Goal: Transaction & Acquisition: Purchase product/service

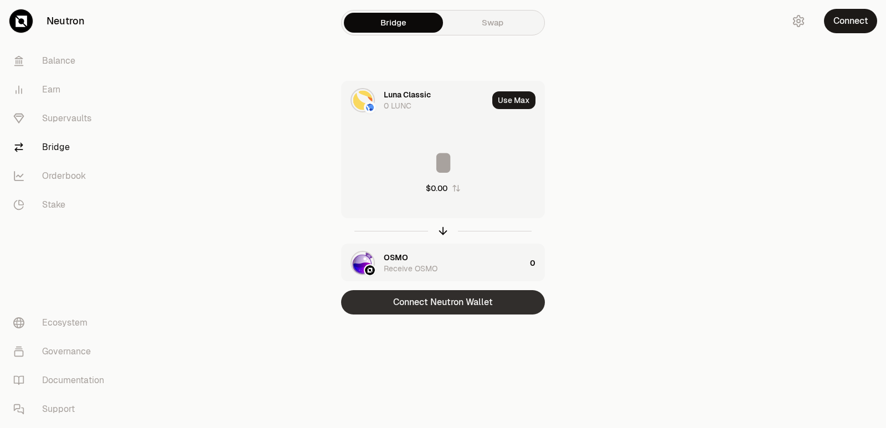
click at [429, 302] on button "Connect Neutron Wallet" at bounding box center [443, 302] width 204 height 24
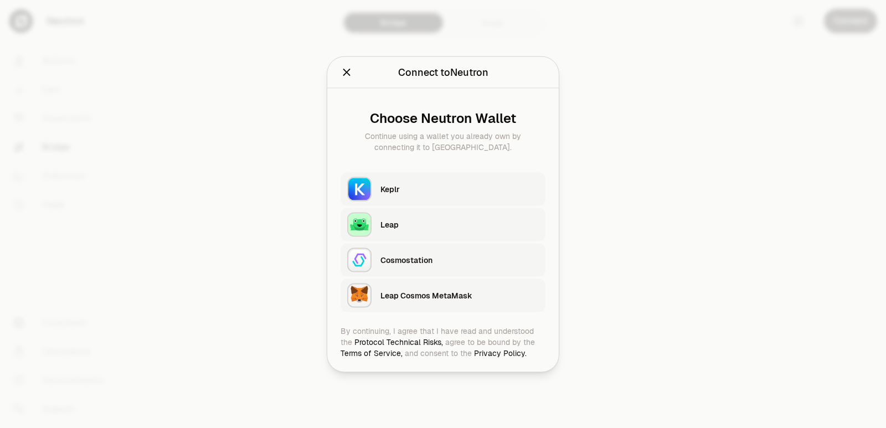
click at [435, 192] on div "Keplr" at bounding box center [459, 188] width 158 height 11
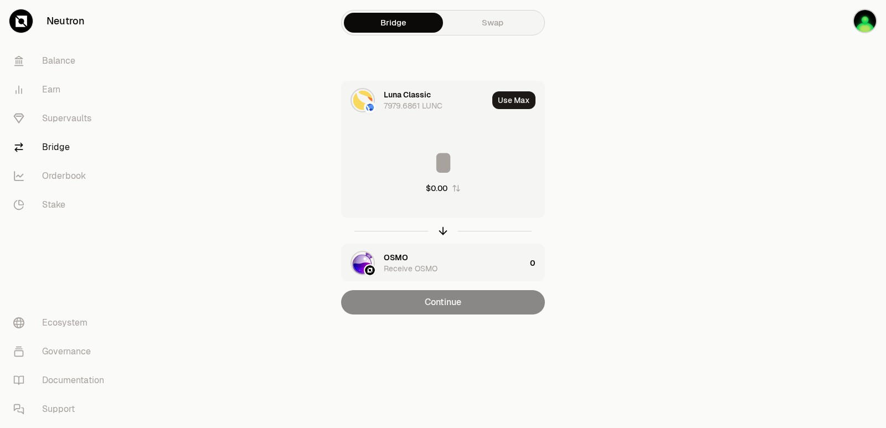
click at [454, 183] on button "$0.00" at bounding box center [443, 188] width 35 height 11
click at [454, 183] on button "0" at bounding box center [443, 182] width 34 height 11
click at [442, 230] on icon "button" at bounding box center [443, 231] width 12 height 12
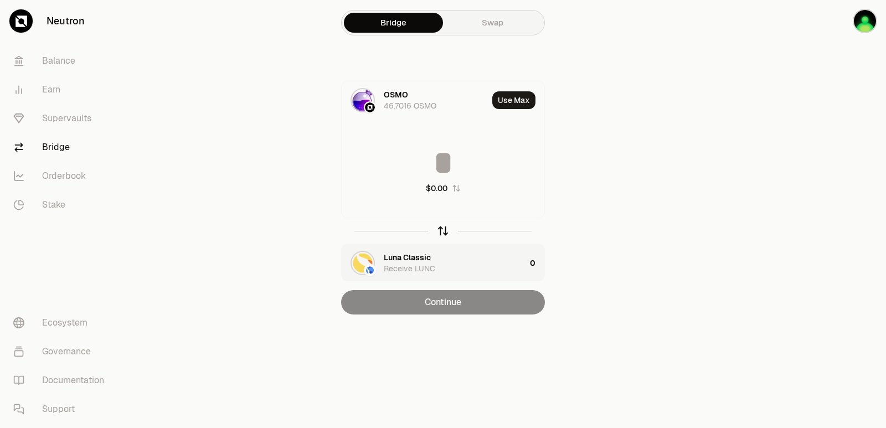
click at [442, 230] on icon "button" at bounding box center [443, 231] width 12 height 12
click at [398, 97] on div "Luna Classic" at bounding box center [407, 94] width 47 height 11
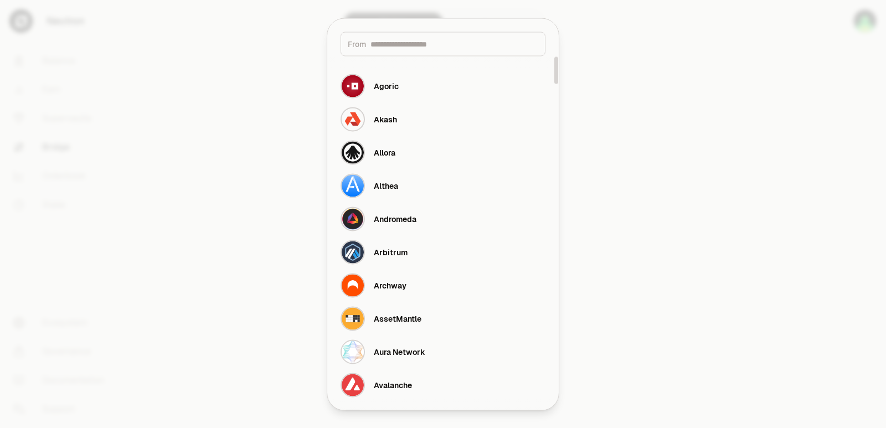
click at [401, 44] on input at bounding box center [454, 43] width 168 height 11
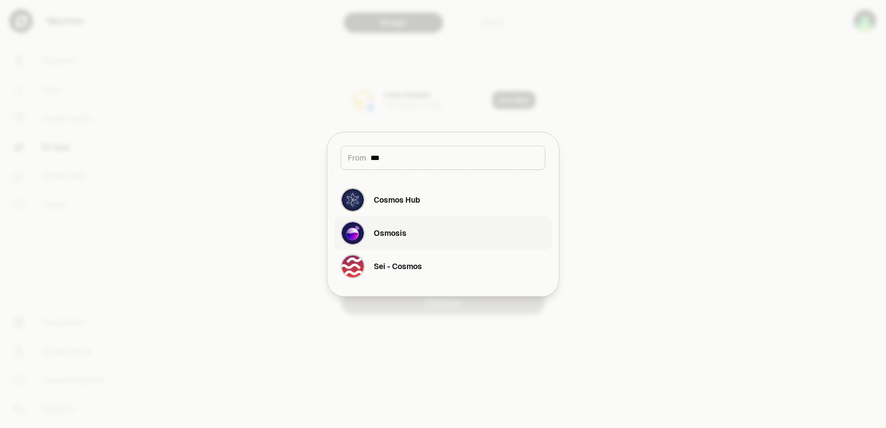
type input "***"
click at [413, 240] on button "Osmosis" at bounding box center [443, 233] width 218 height 33
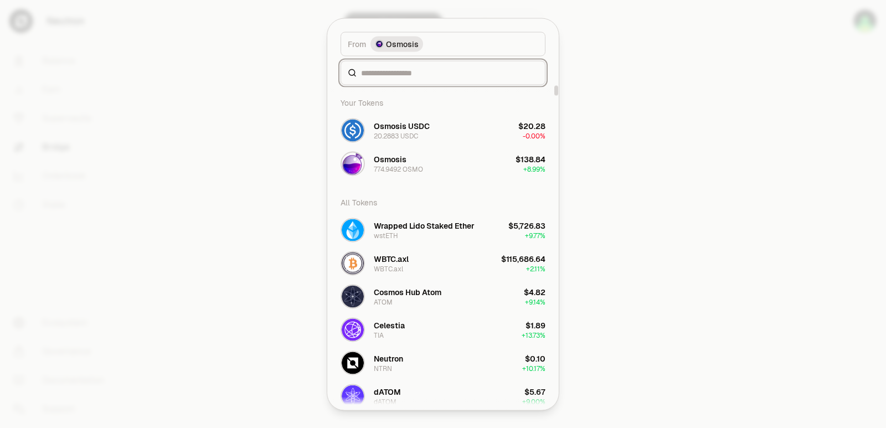
click at [398, 71] on input at bounding box center [449, 72] width 177 height 11
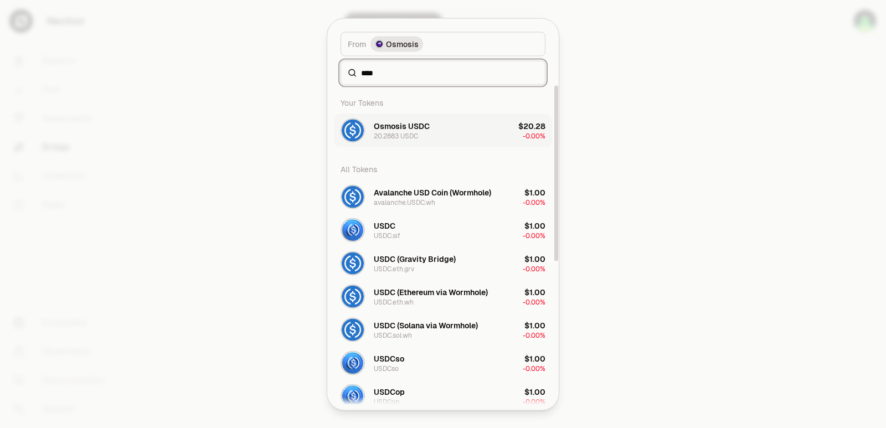
type input "****"
click at [403, 137] on div "20.2883 USDC" at bounding box center [396, 135] width 44 height 9
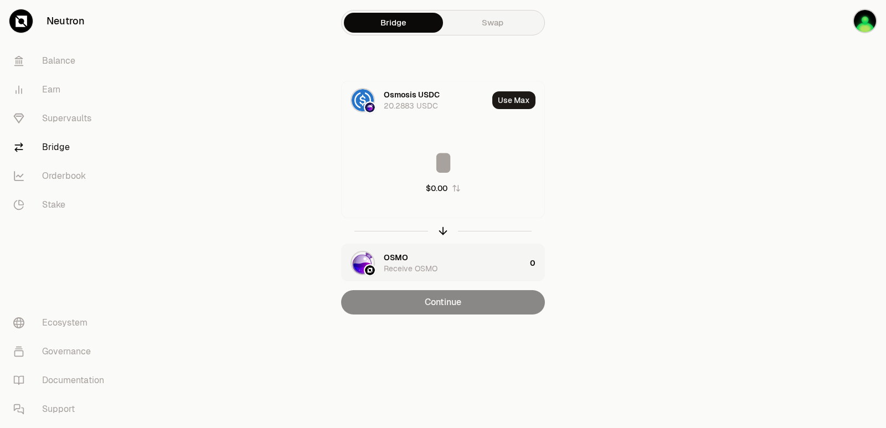
click at [404, 256] on div "OSMO" at bounding box center [396, 257] width 24 height 11
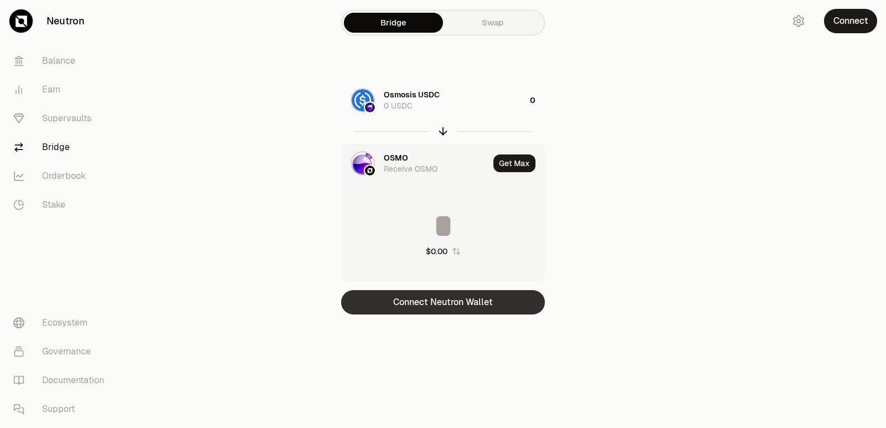
click at [425, 306] on button "Connect Neutron Wallet" at bounding box center [443, 302] width 204 height 24
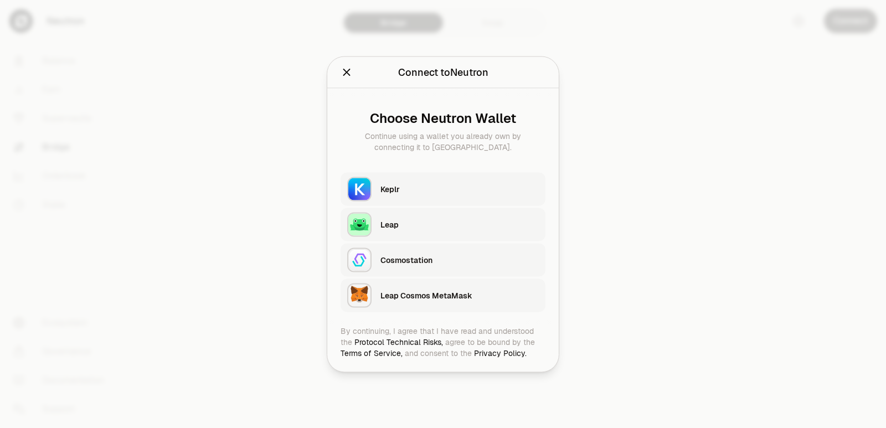
click at [408, 194] on div "Keplr" at bounding box center [459, 188] width 158 height 11
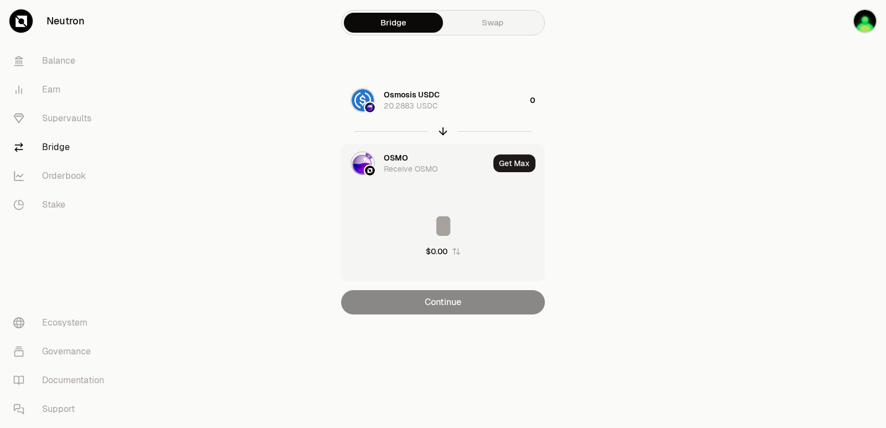
click at [46, 227] on nav "Balance Earn Supervaults Bridge Orderbook Stake Ecosystem Governance Documentat…" at bounding box center [62, 235] width 124 height 386
click at [444, 133] on icon "button" at bounding box center [443, 131] width 12 height 12
click at [448, 130] on icon "button" at bounding box center [443, 131] width 12 height 12
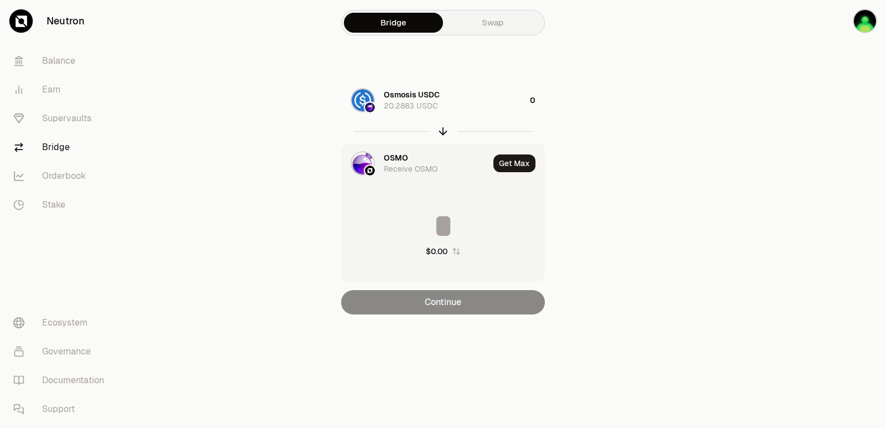
click at [385, 161] on div "OSMO" at bounding box center [396, 157] width 24 height 11
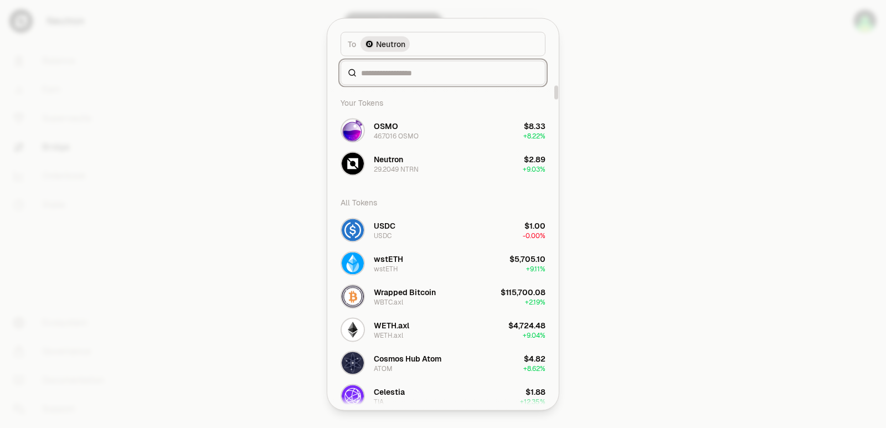
click at [388, 71] on input at bounding box center [449, 72] width 177 height 11
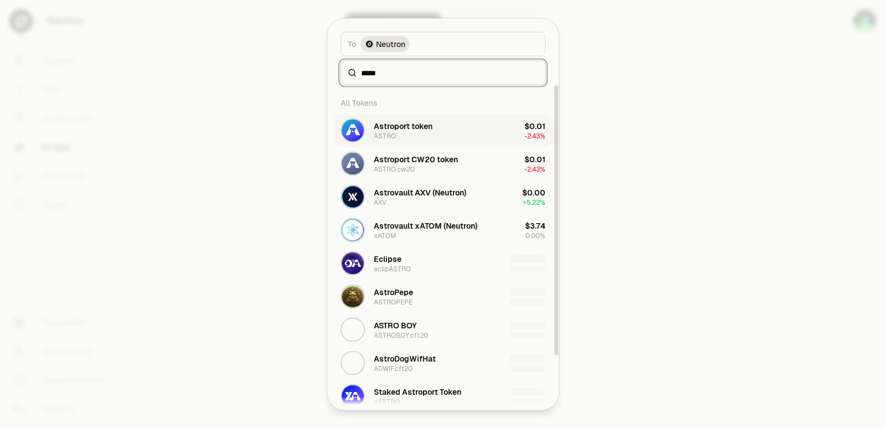
type input "*****"
click at [397, 130] on div "Astroport token" at bounding box center [403, 125] width 59 height 11
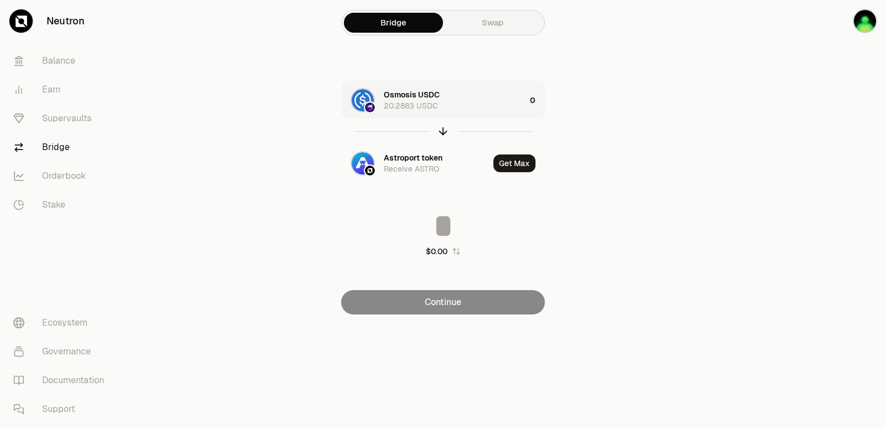
click at [478, 95] on div "Osmosis USDC 20.2883 USDC" at bounding box center [455, 100] width 142 height 22
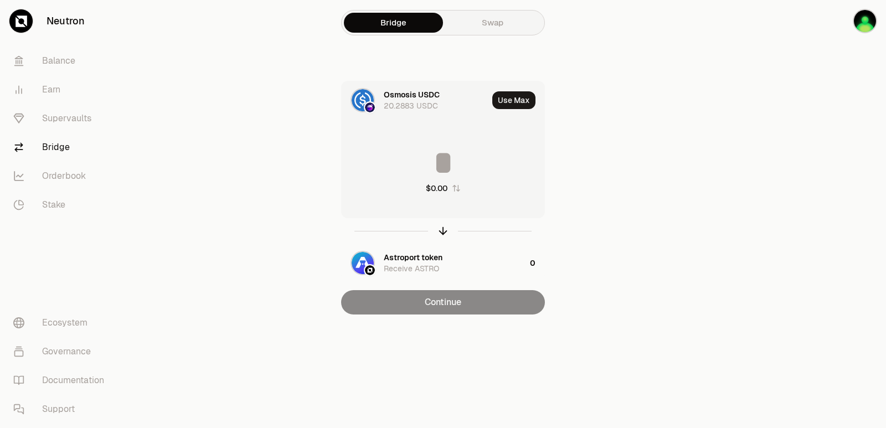
click at [457, 156] on input at bounding box center [443, 162] width 203 height 33
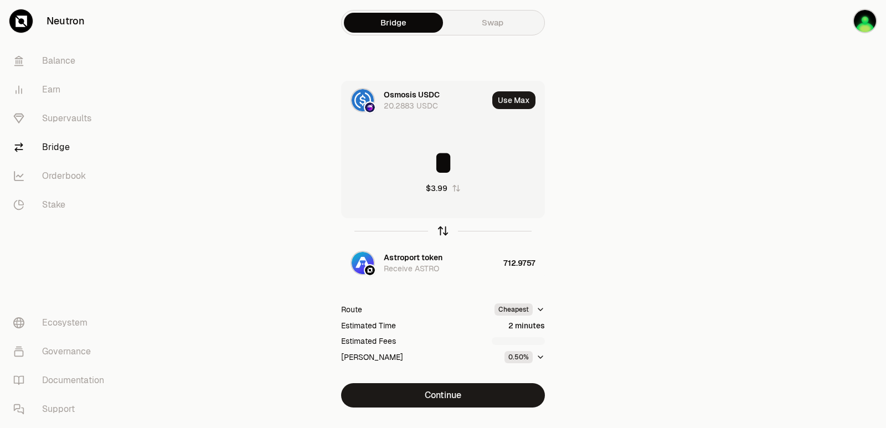
click at [445, 227] on icon "button" at bounding box center [443, 231] width 12 height 12
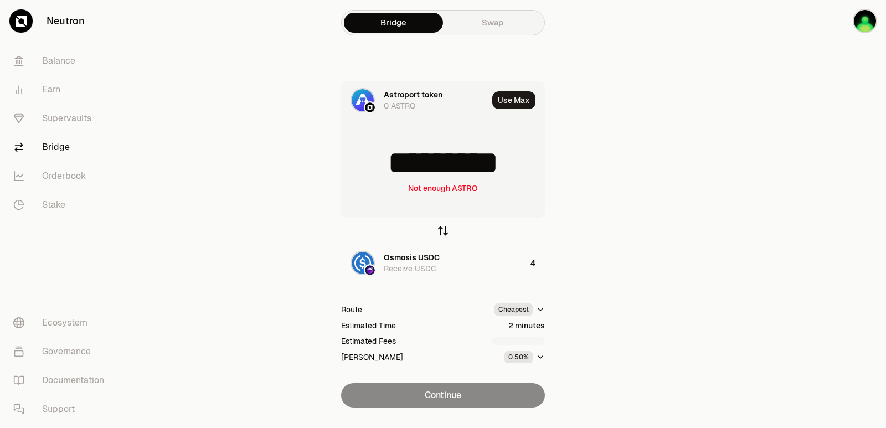
click at [445, 227] on icon "button" at bounding box center [443, 231] width 12 height 12
type input "*"
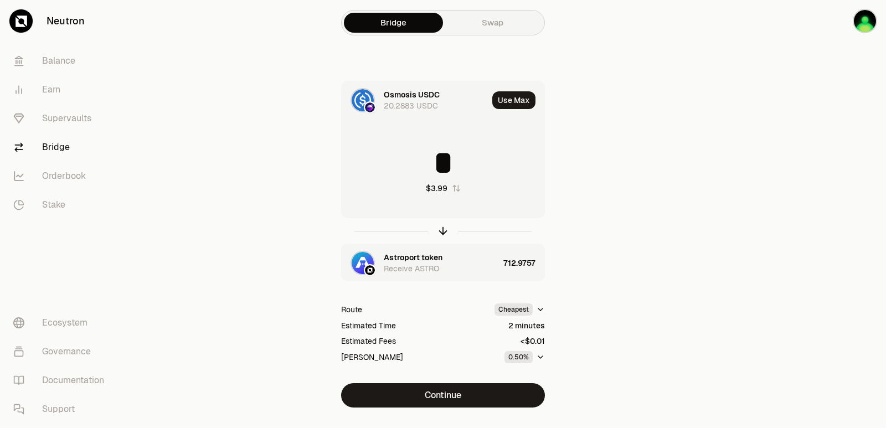
click at [418, 257] on div "Astroport token" at bounding box center [413, 257] width 59 height 11
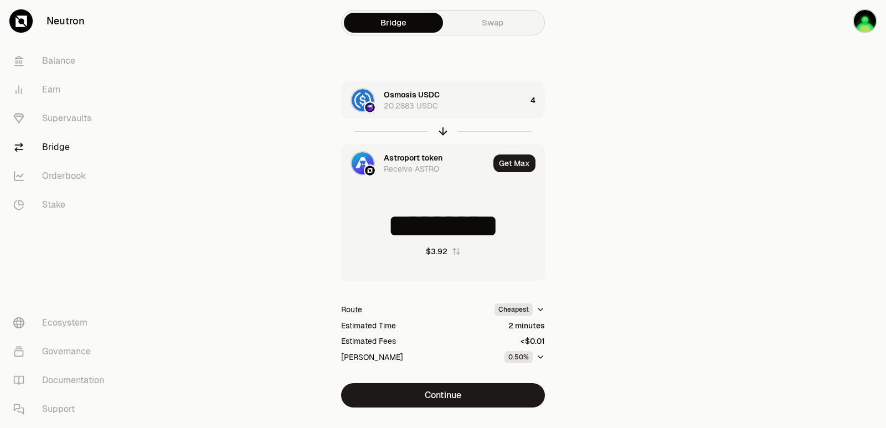
click at [414, 157] on div "Astroport token" at bounding box center [413, 157] width 59 height 11
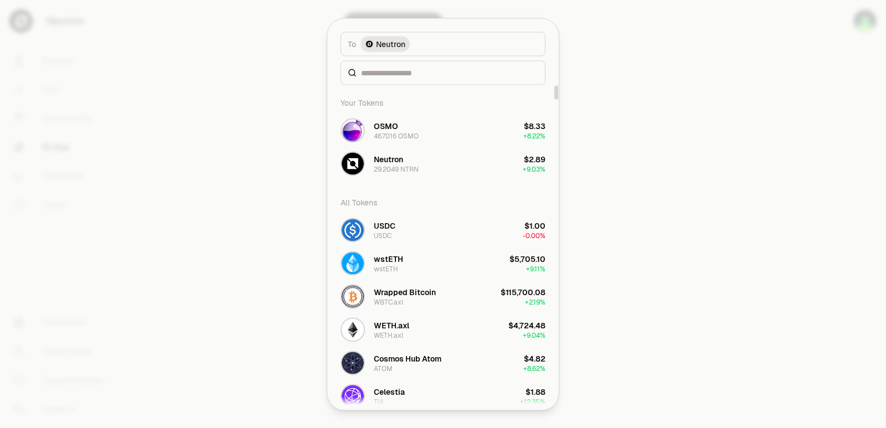
click at [397, 64] on div at bounding box center [443, 72] width 205 height 24
click at [395, 72] on input at bounding box center [449, 72] width 177 height 11
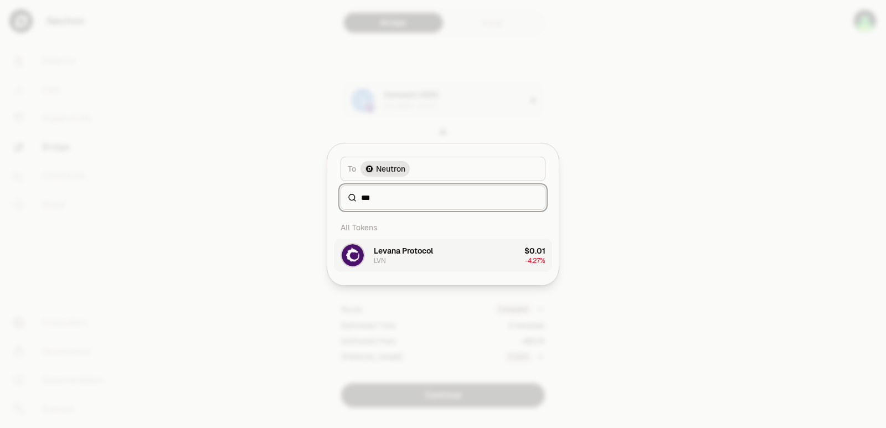
type input "***"
click at [413, 261] on div "Levana Protocol LVN" at bounding box center [403, 255] width 59 height 20
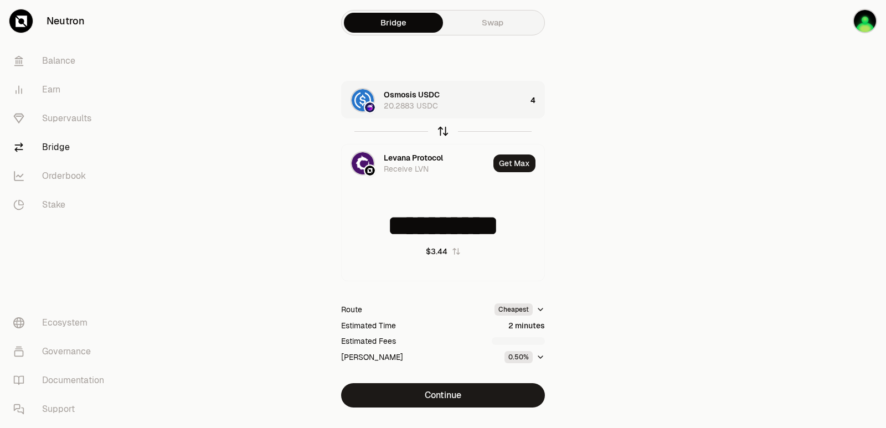
click at [441, 132] on icon "button" at bounding box center [443, 131] width 12 height 12
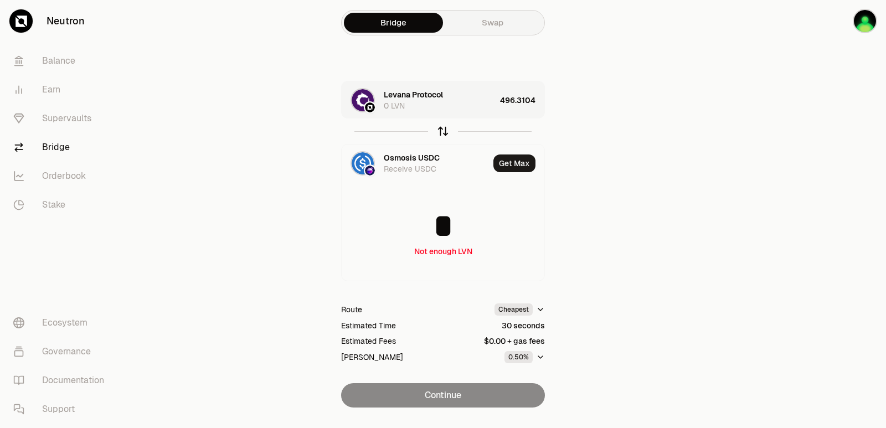
click at [441, 132] on icon "button" at bounding box center [443, 131] width 12 height 12
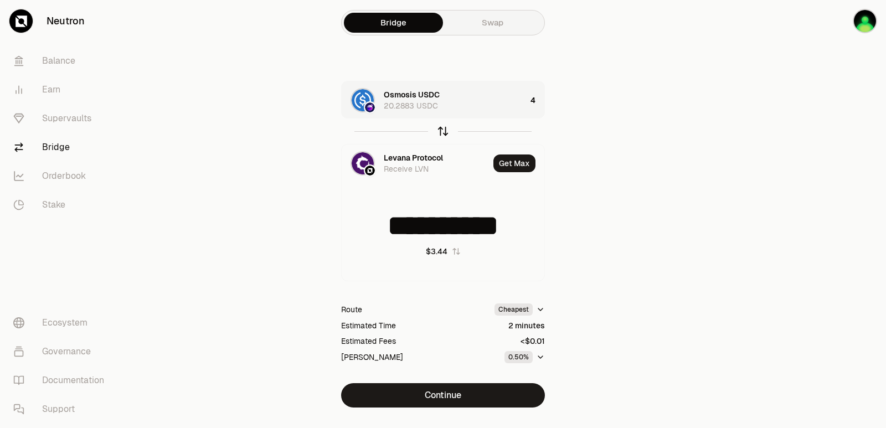
click at [441, 132] on icon "button" at bounding box center [443, 131] width 12 height 12
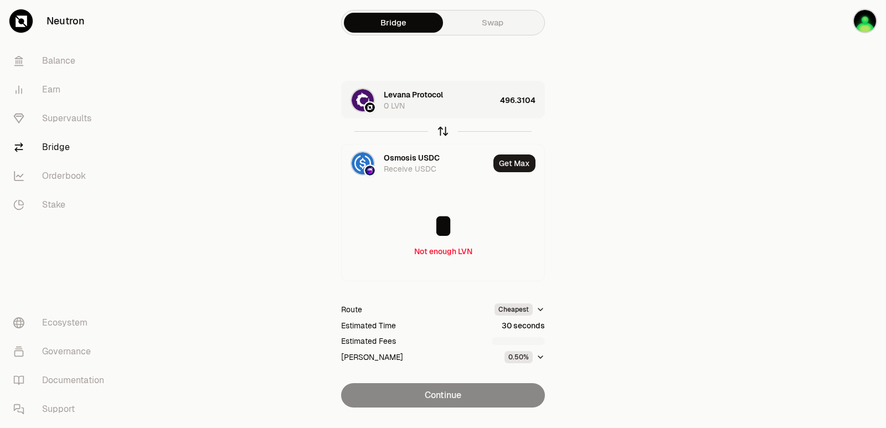
click at [441, 132] on icon "button" at bounding box center [443, 131] width 12 height 12
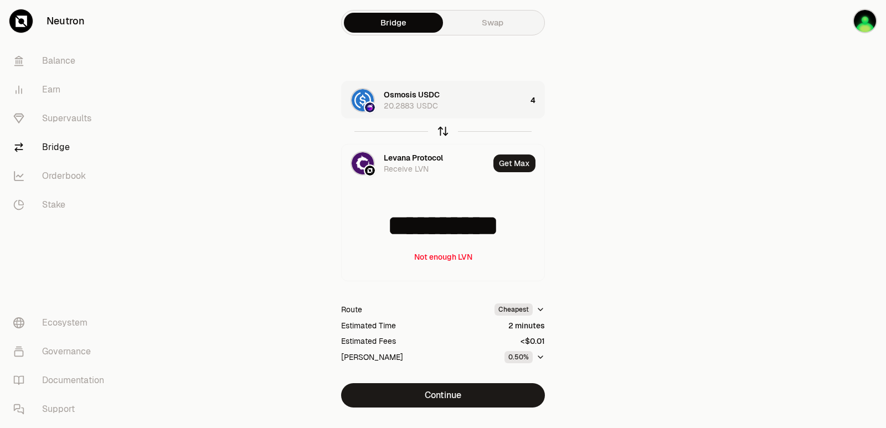
click at [441, 132] on icon "button" at bounding box center [443, 131] width 12 height 12
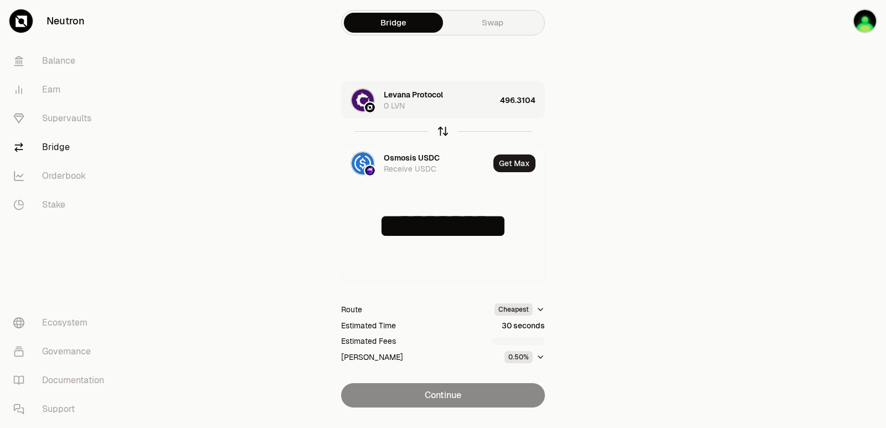
type input "*"
click at [454, 99] on div "Levana Protocol 0 LVN" at bounding box center [440, 100] width 112 height 22
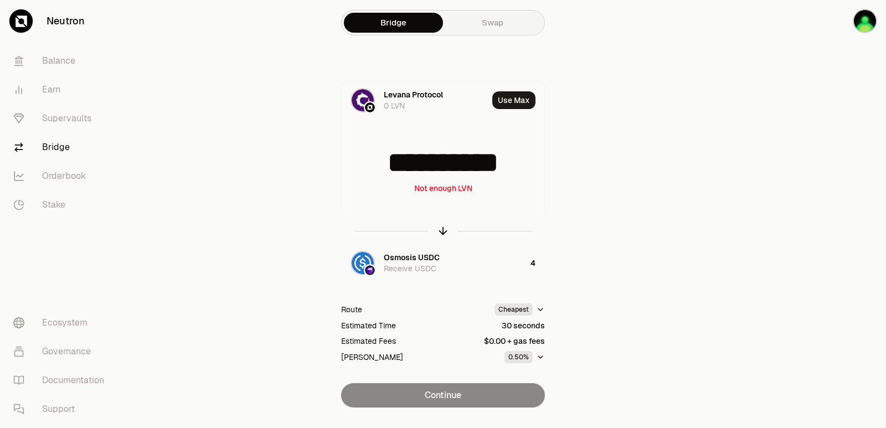
drag, startPoint x: 528, startPoint y: 166, endPoint x: 284, endPoint y: 166, distance: 244.2
click at [284, 166] on div "**********" at bounding box center [443, 244] width 372 height 327
type input "***"
click at [442, 231] on icon "button" at bounding box center [443, 231] width 12 height 12
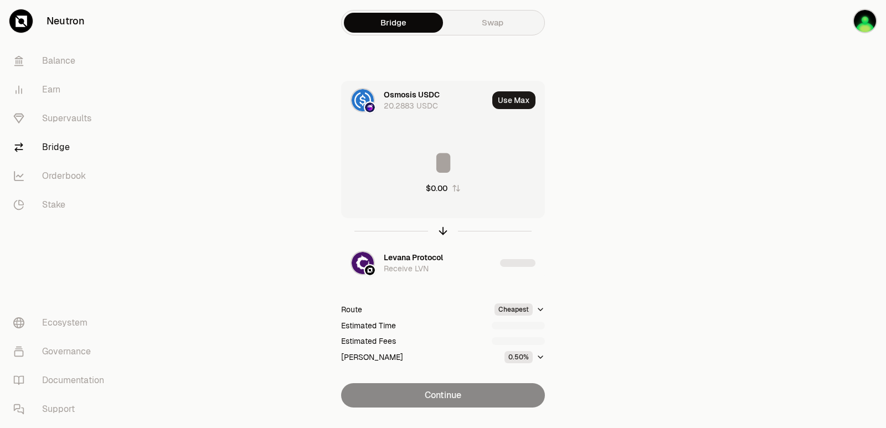
click at [428, 152] on input at bounding box center [443, 162] width 203 height 33
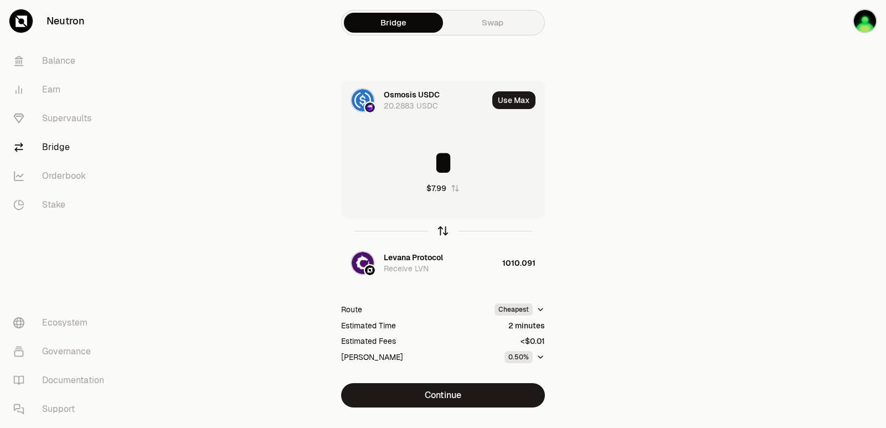
click at [440, 229] on icon "button" at bounding box center [443, 231] width 12 height 12
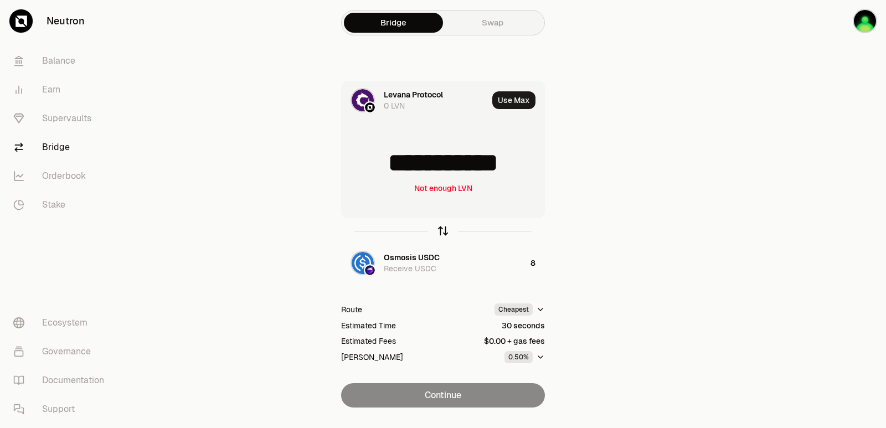
click at [440, 229] on icon "button" at bounding box center [443, 231] width 12 height 12
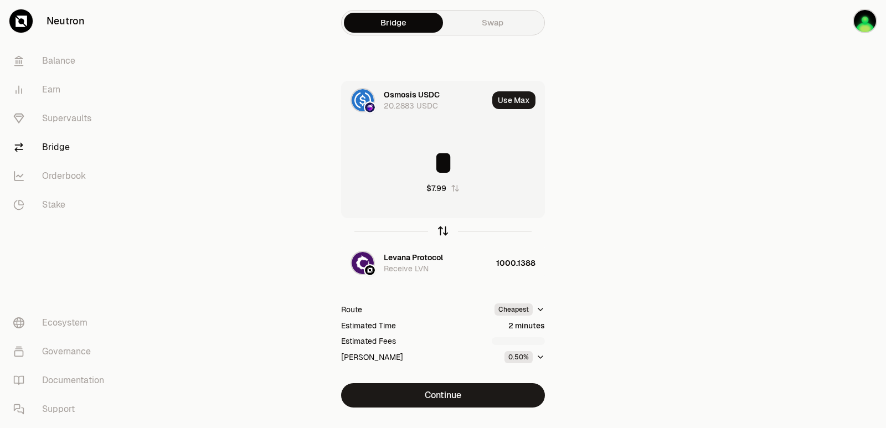
click at [440, 229] on icon "button" at bounding box center [443, 231] width 12 height 12
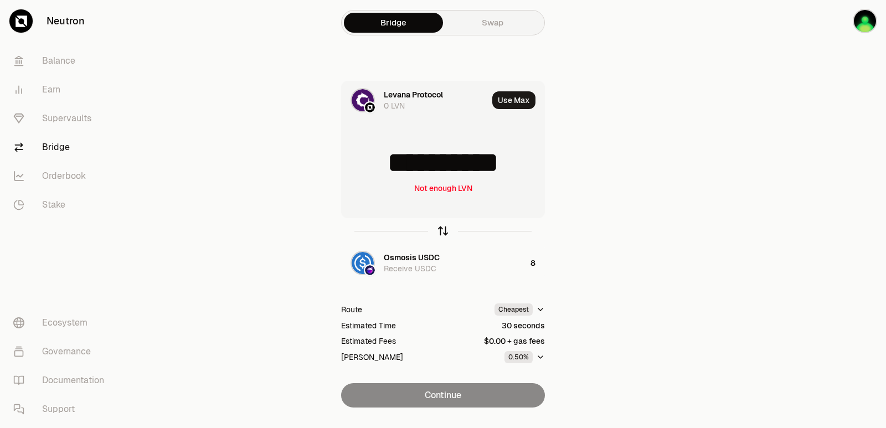
click at [440, 229] on icon "button" at bounding box center [443, 231] width 12 height 12
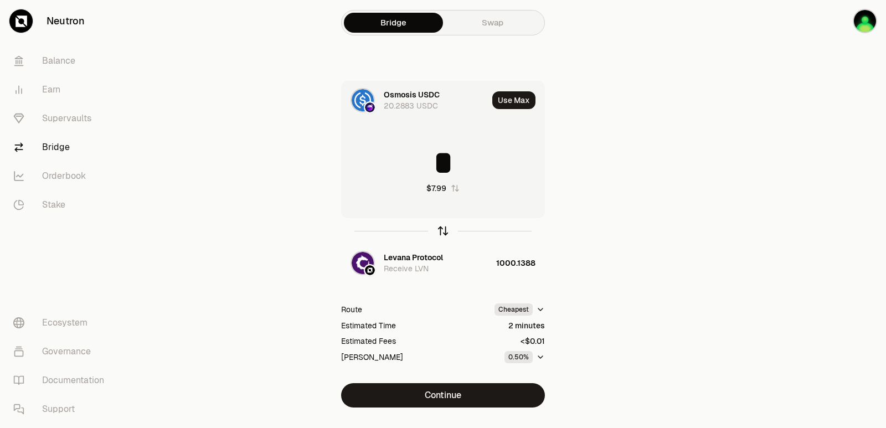
click at [440, 229] on icon "button" at bounding box center [443, 231] width 12 height 12
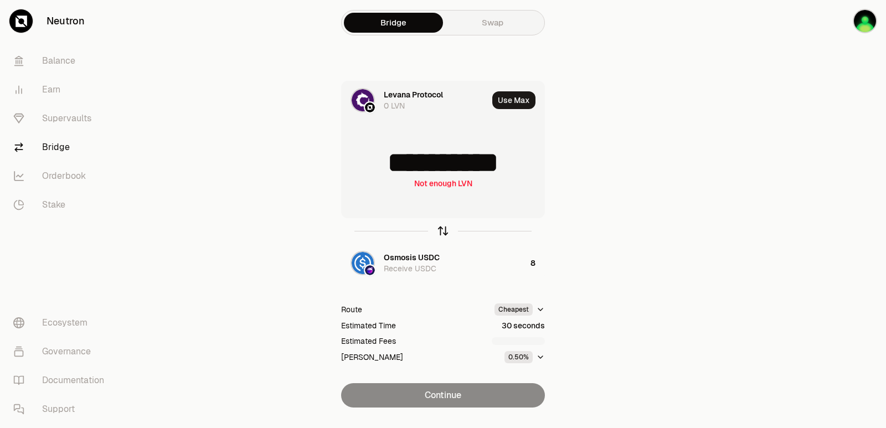
click at [440, 229] on icon "button" at bounding box center [443, 231] width 12 height 12
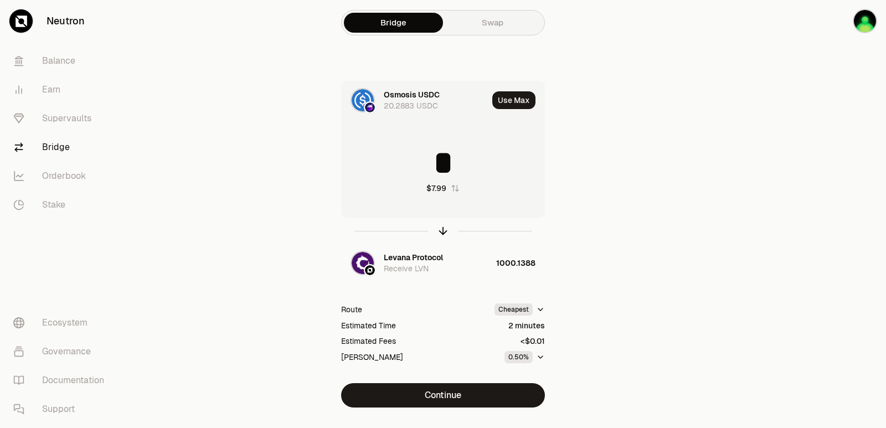
click at [414, 158] on input "*" at bounding box center [443, 162] width 203 height 33
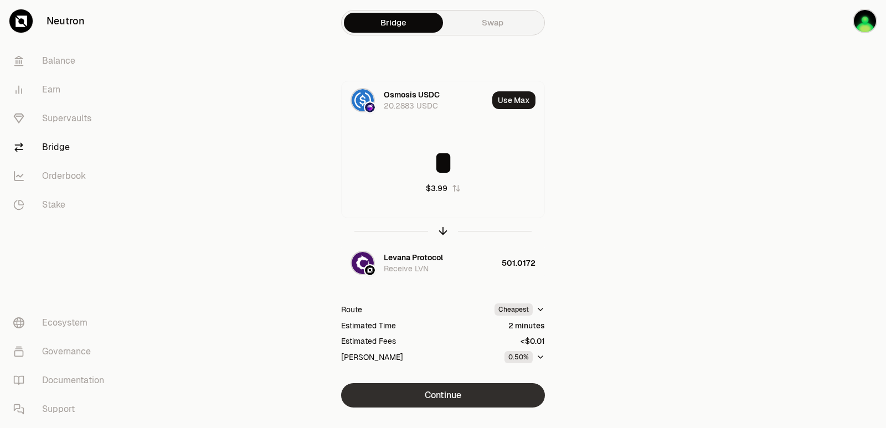
type input "*"
click at [416, 395] on button "Continue" at bounding box center [443, 395] width 204 height 24
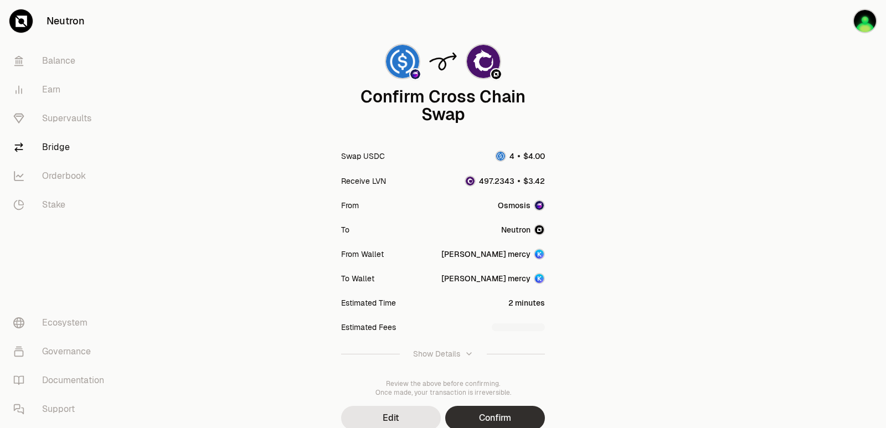
scroll to position [91, 0]
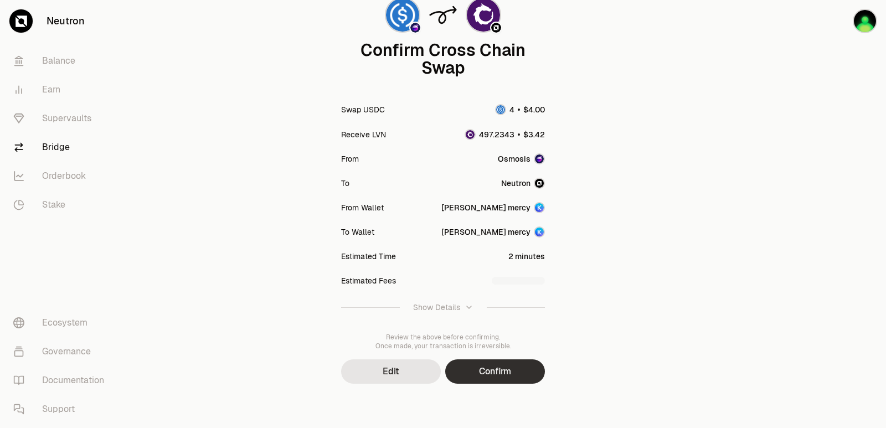
click at [481, 377] on button "Confirm" at bounding box center [495, 371] width 100 height 24
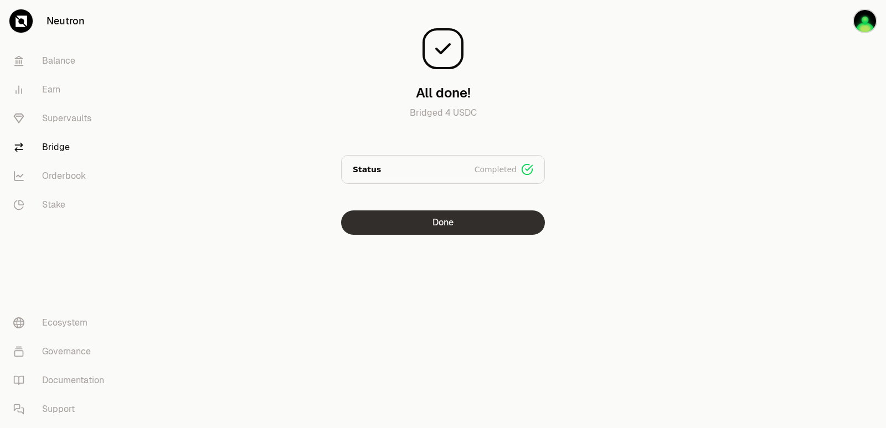
click at [460, 224] on button "Done" at bounding box center [443, 222] width 204 height 24
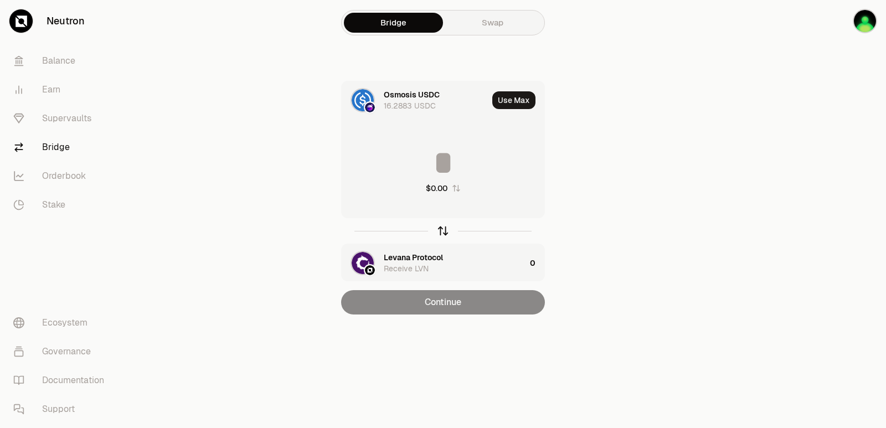
click at [445, 226] on icon "button" at bounding box center [443, 231] width 12 height 12
click at [509, 95] on button "Use Max" at bounding box center [513, 100] width 43 height 18
type input "**********"
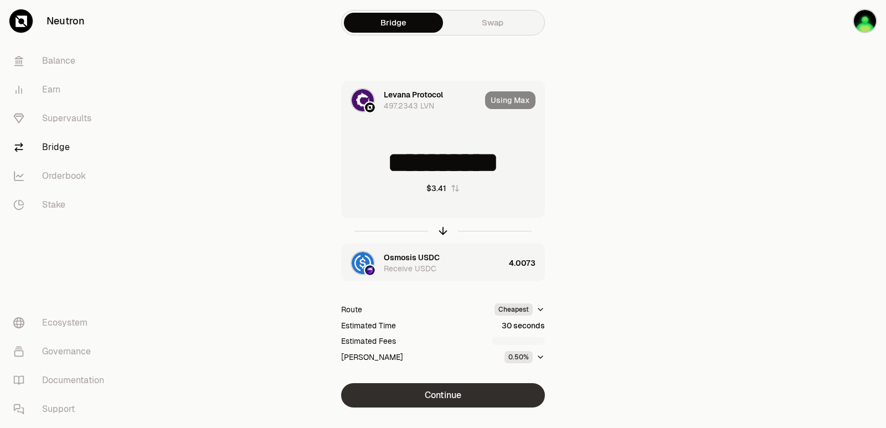
click at [441, 390] on button "Continue" at bounding box center [443, 395] width 204 height 24
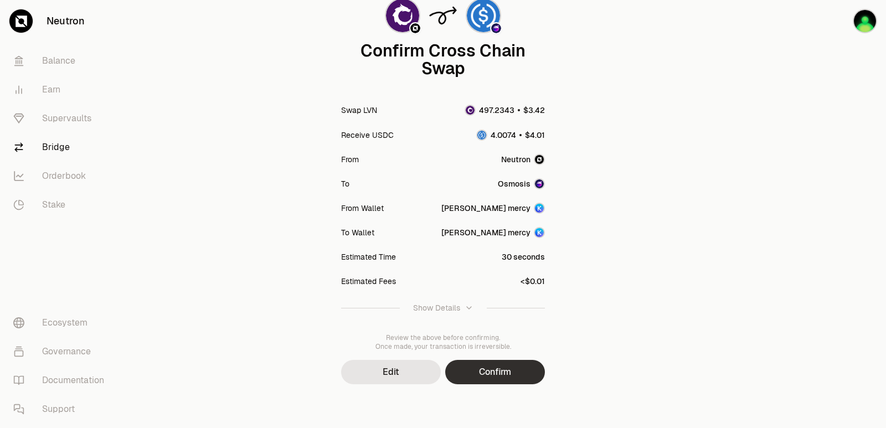
scroll to position [91, 0]
click at [524, 373] on button "Confirm" at bounding box center [495, 371] width 100 height 24
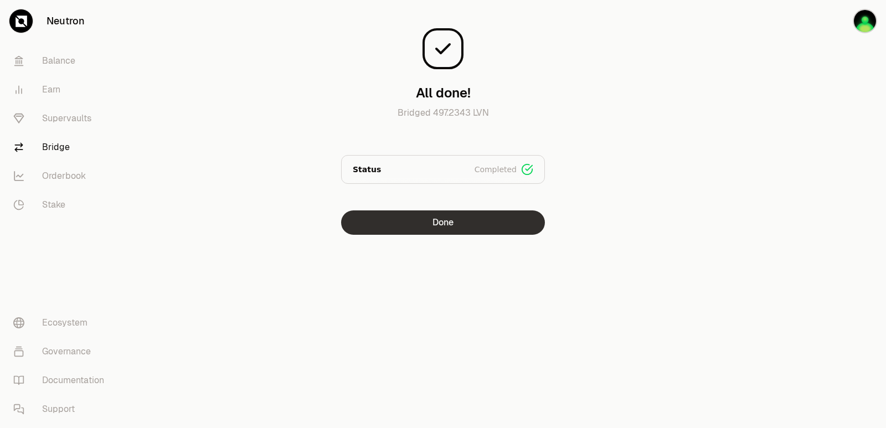
click at [473, 220] on button "Done" at bounding box center [443, 222] width 204 height 24
